Goal: Information Seeking & Learning: Learn about a topic

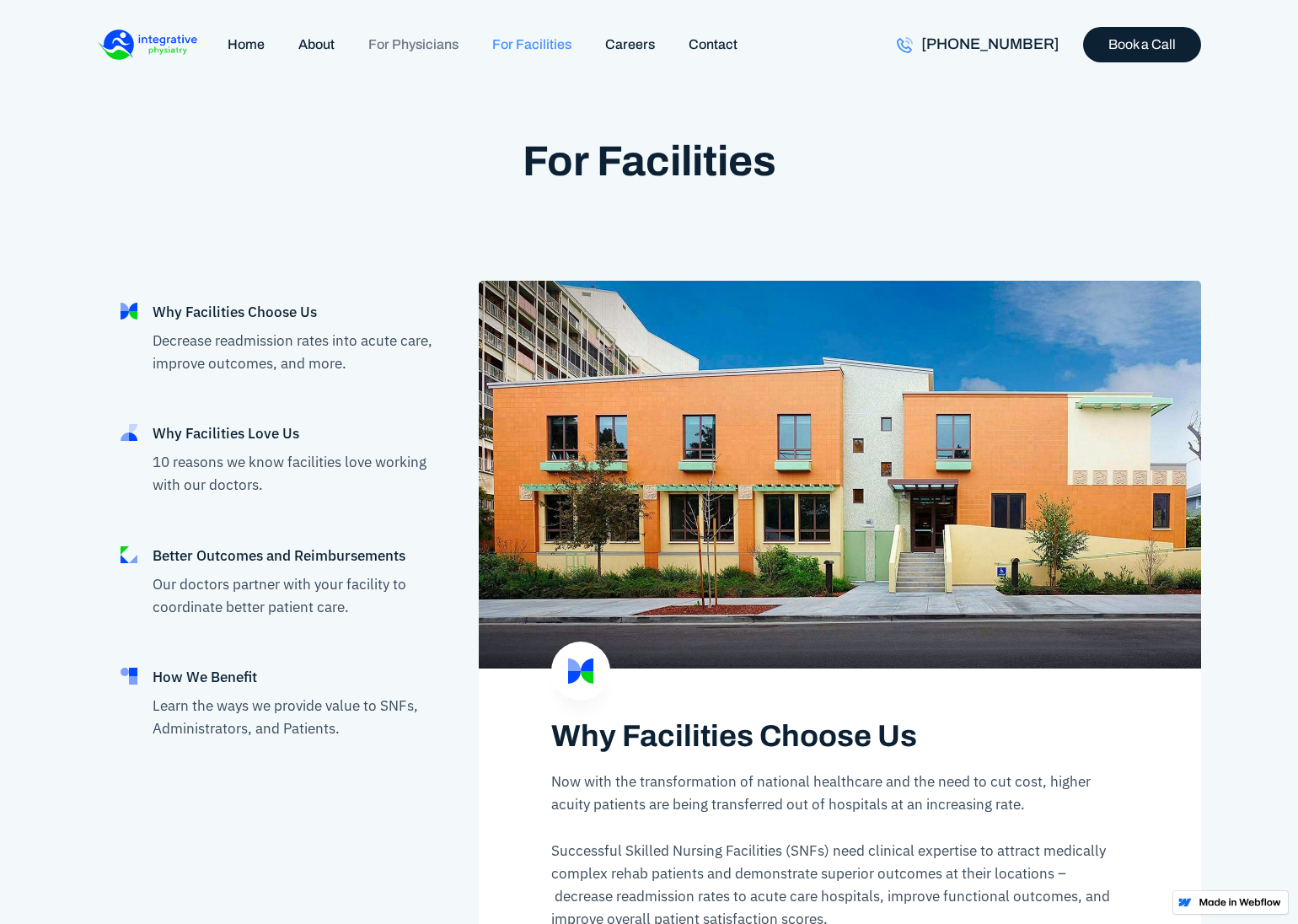
click at [416, 38] on link "For Physicians" at bounding box center [413, 44] width 123 height 36
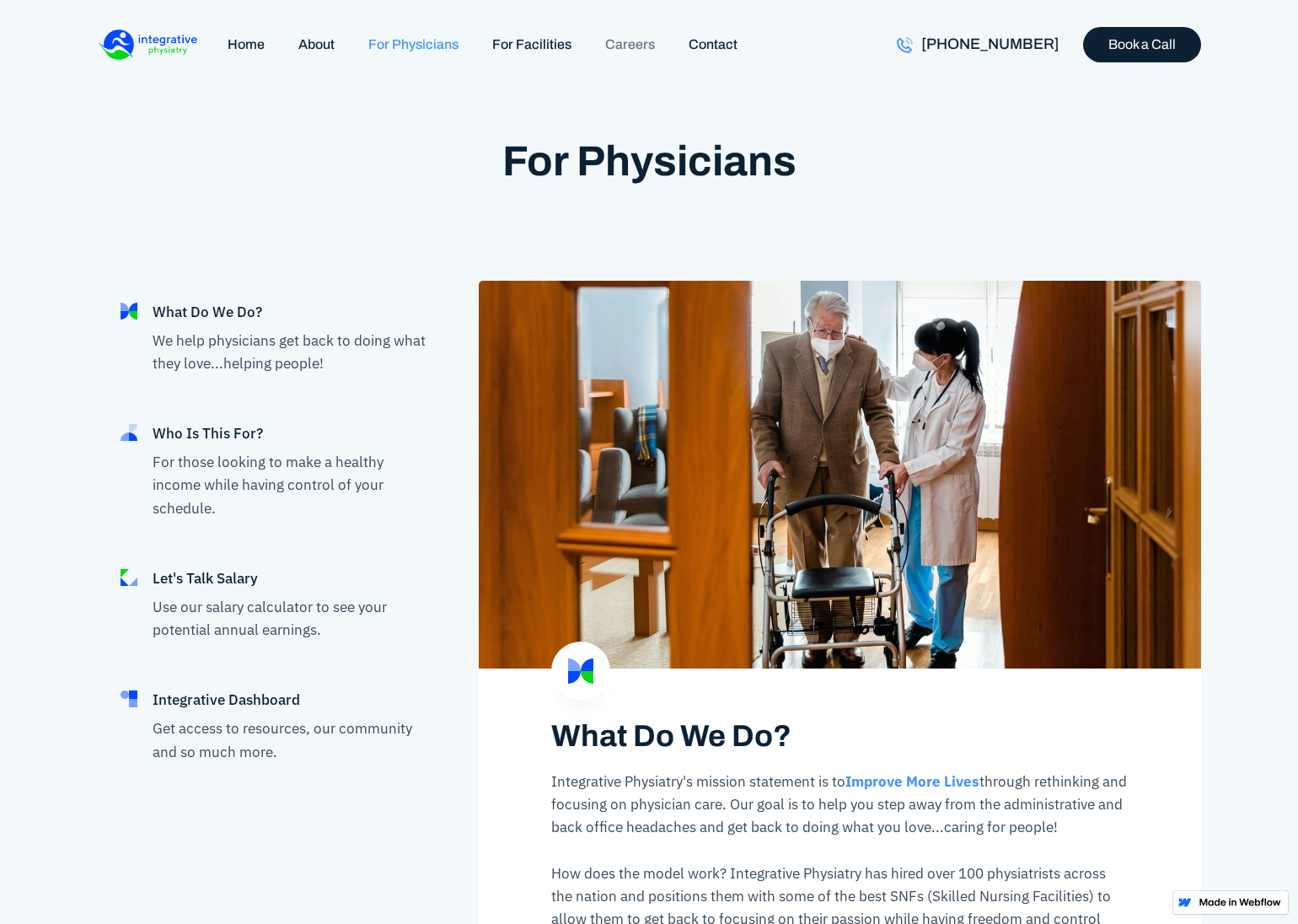
click at [635, 44] on link "Careers" at bounding box center [630, 44] width 84 height 36
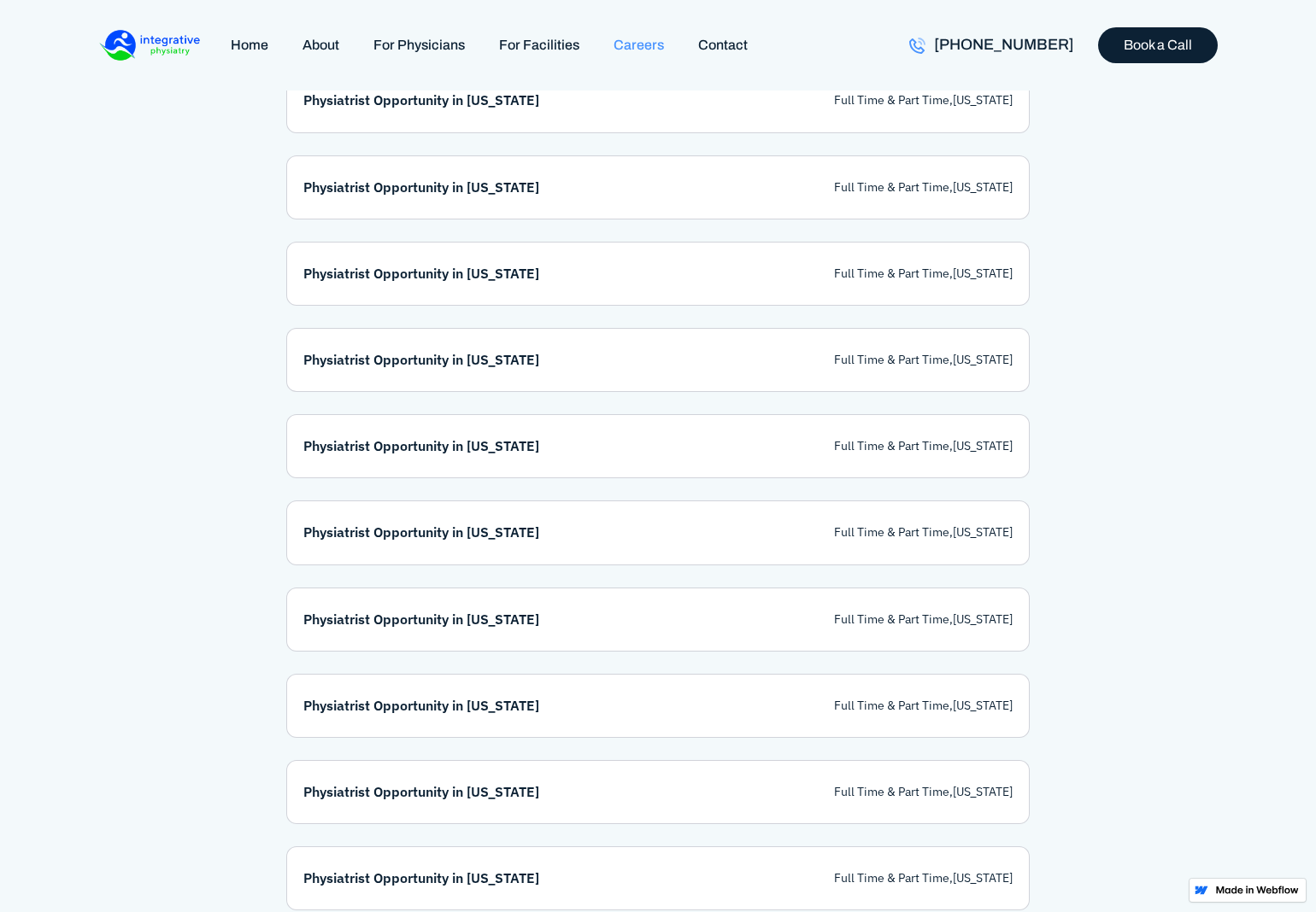
scroll to position [4745, 0]
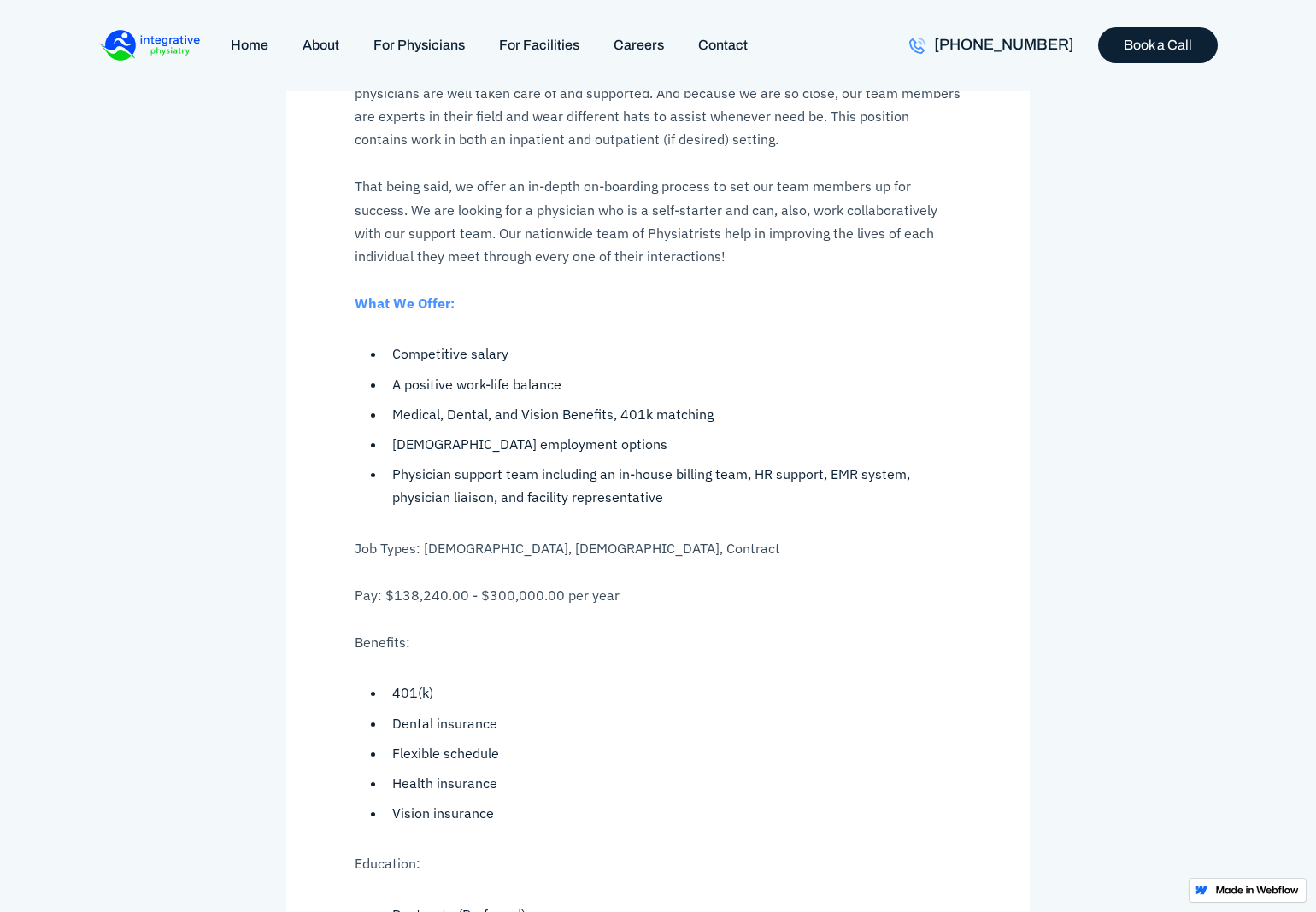
scroll to position [2054, 0]
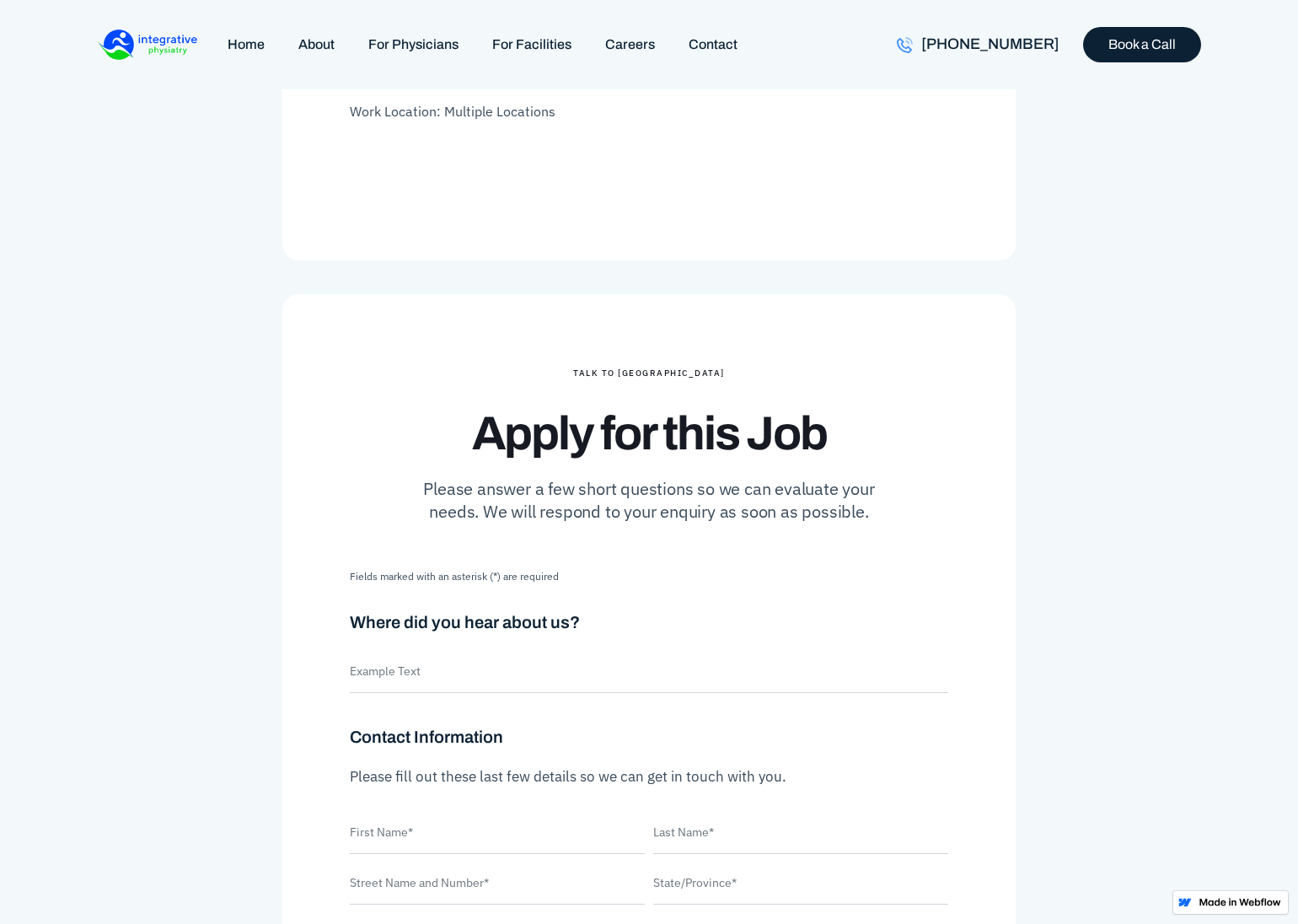
scroll to position [2632, 0]
